Goal: Task Accomplishment & Management: Complete application form

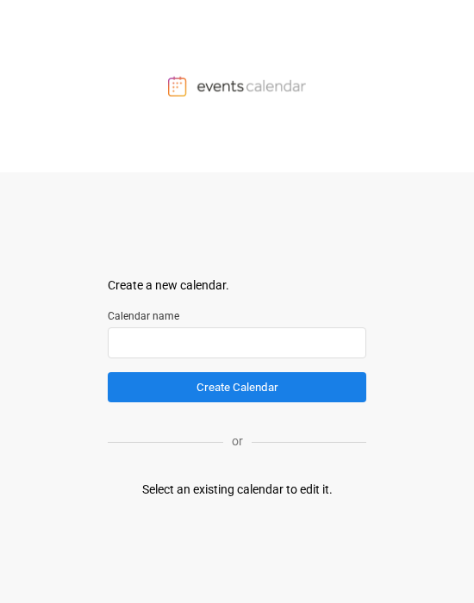
click at [192, 296] on input "text" at bounding box center [237, 342] width 259 height 31
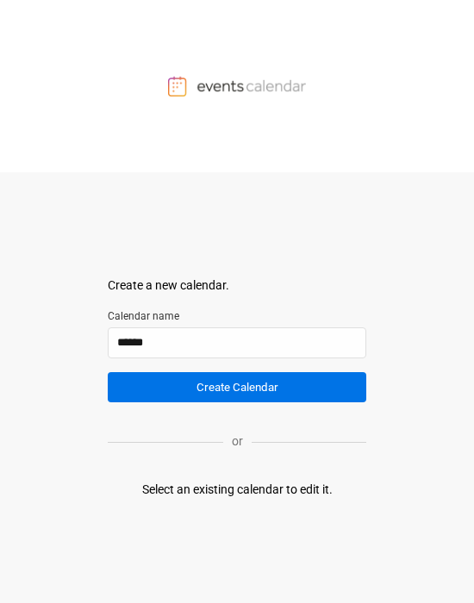
type input "******"
click at [184, 296] on button "Create Calendar" at bounding box center [237, 387] width 259 height 30
click at [199, 296] on button "Create Calendar" at bounding box center [237, 387] width 259 height 30
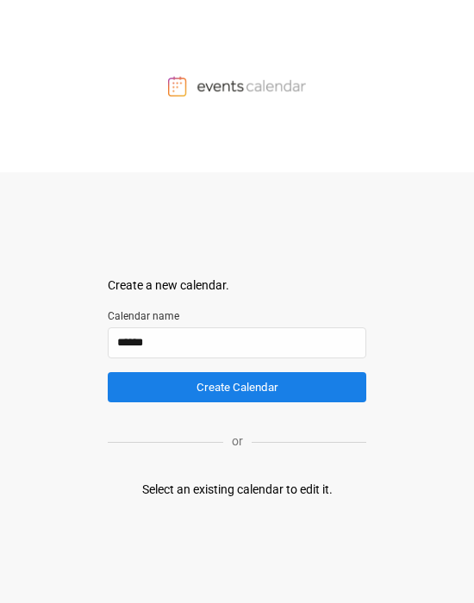
click at [199, 138] on div at bounding box center [237, 86] width 474 height 172
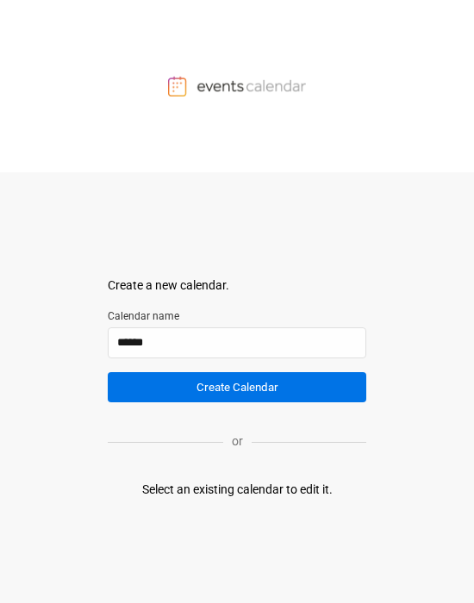
click at [199, 296] on button "Create Calendar" at bounding box center [237, 387] width 259 height 30
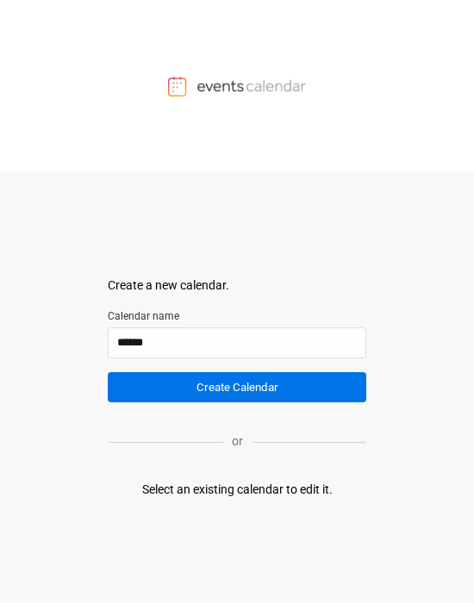
click at [199, 296] on button "Create Calendar" at bounding box center [237, 387] width 259 height 30
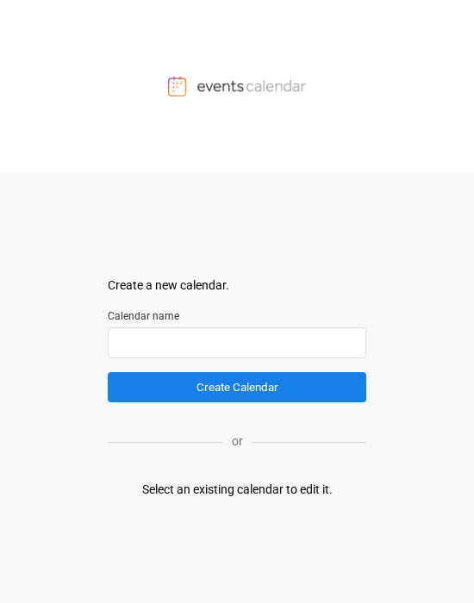
click at [255, 342] on input "text" at bounding box center [237, 342] width 259 height 31
type input "***"
click at [312, 488] on div "Select an existing calendar to edit it." at bounding box center [237, 490] width 190 height 18
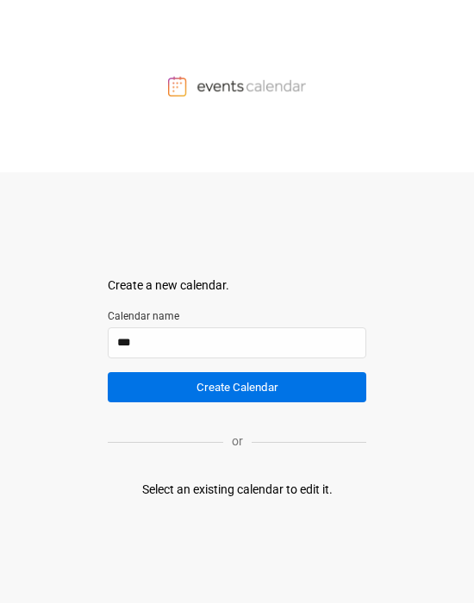
click at [254, 389] on button "Create Calendar" at bounding box center [237, 387] width 259 height 30
click at [241, 377] on button "Create Calendar" at bounding box center [237, 387] width 259 height 30
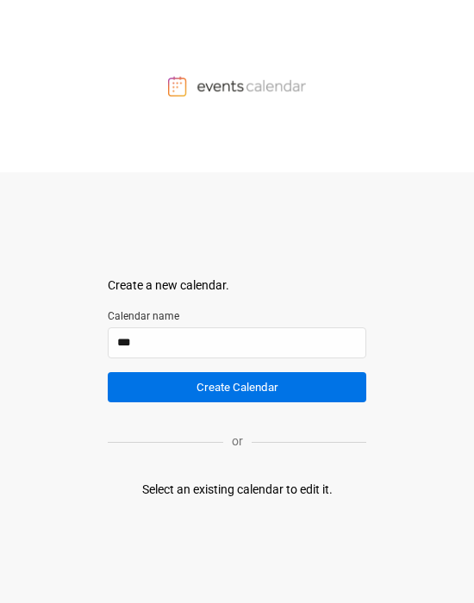
click at [241, 377] on button "Create Calendar" at bounding box center [237, 387] width 259 height 30
